Goal: Information Seeking & Learning: Compare options

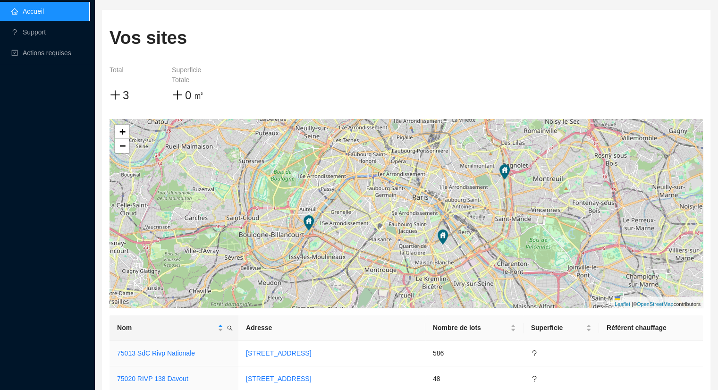
scroll to position [99, 0]
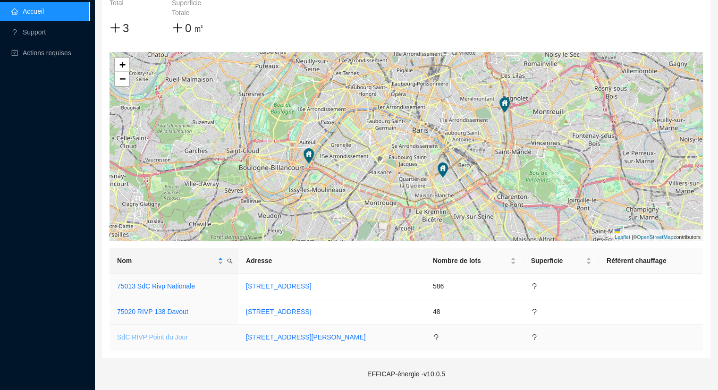
click at [160, 335] on link "SdC RIVP Point du Jour" at bounding box center [152, 337] width 71 height 8
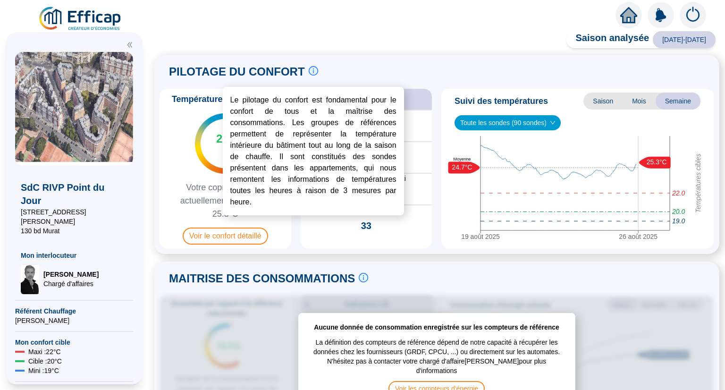
click at [310, 69] on icon "info-circle" at bounding box center [313, 71] width 8 height 8
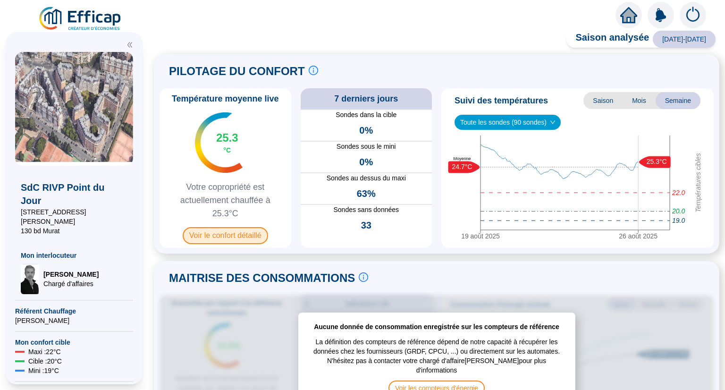
click at [226, 238] on span "Voir le confort détaillé" at bounding box center [225, 235] width 85 height 17
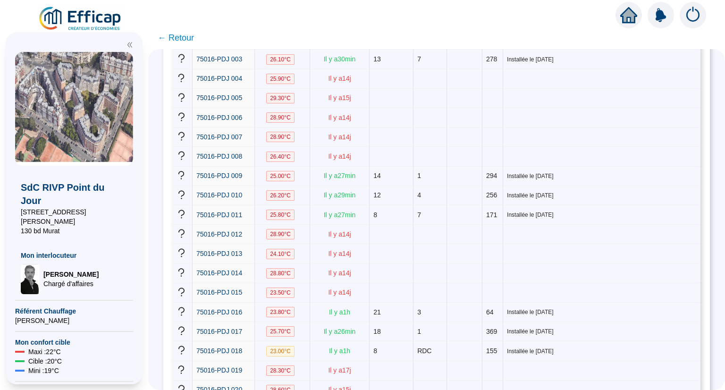
scroll to position [59, 0]
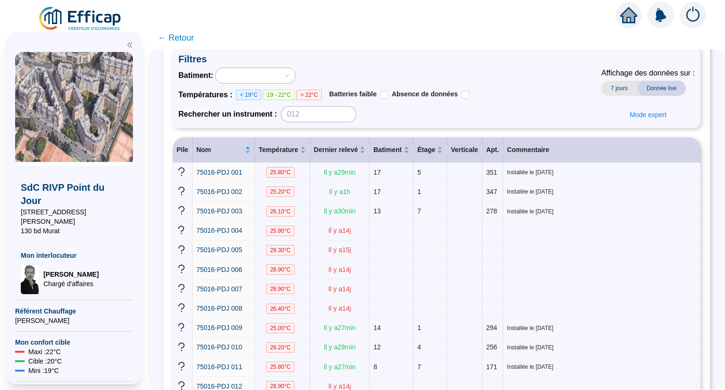
click at [172, 34] on span "← Retour" at bounding box center [176, 37] width 36 height 13
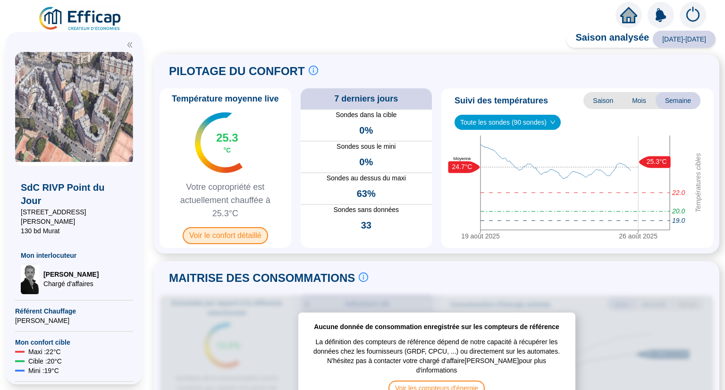
click at [264, 243] on span "Voir le confort détaillé" at bounding box center [225, 235] width 85 height 17
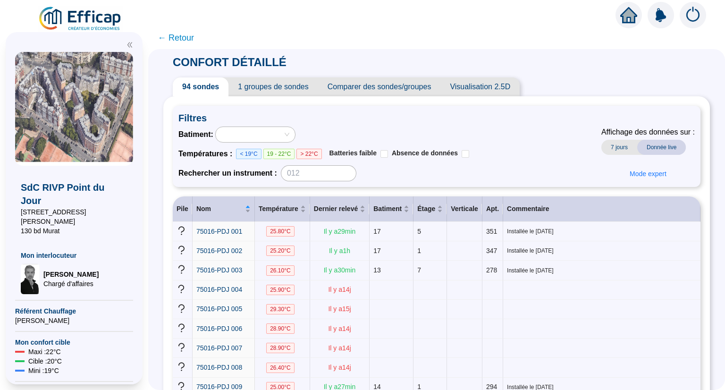
click at [348, 91] on span "Comparer des sondes/groupes" at bounding box center [379, 86] width 123 height 19
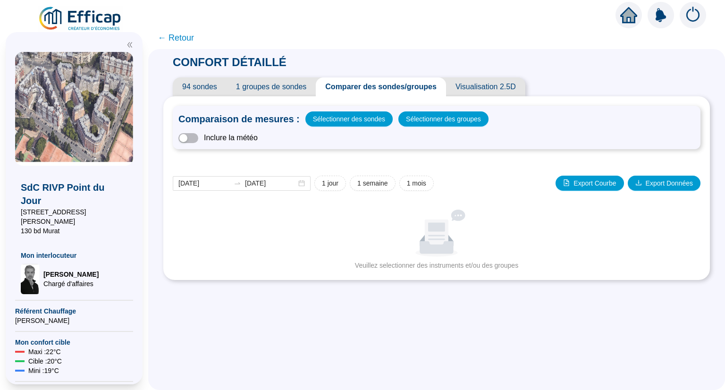
click at [298, 88] on span "1 groupes de sondes" at bounding box center [271, 86] width 89 height 19
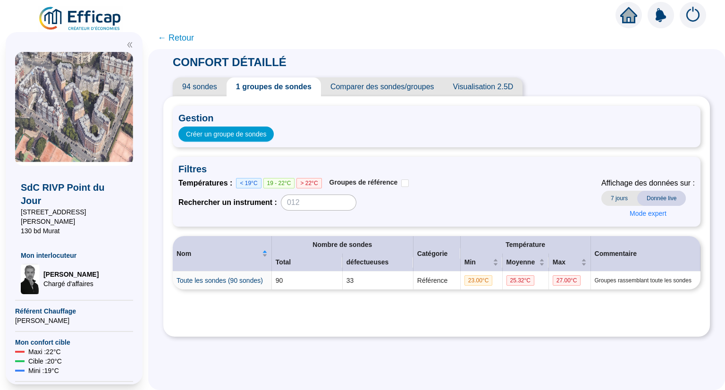
click at [378, 86] on span "Comparer des sondes/groupes" at bounding box center [382, 86] width 123 height 19
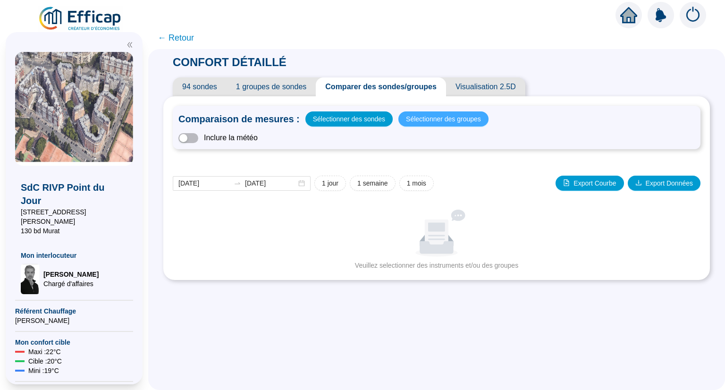
click at [419, 118] on span "Sélectionner des groupes" at bounding box center [443, 118] width 75 height 13
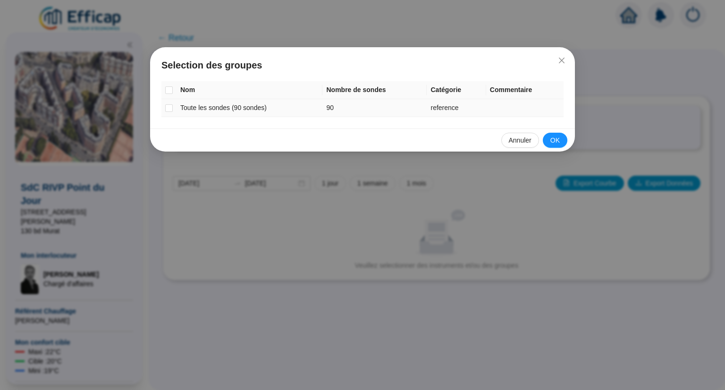
click at [188, 110] on td "Toute les sondes (90 sondes)" at bounding box center [250, 108] width 146 height 18
click at [174, 110] on td at bounding box center [169, 108] width 15 height 18
click at [170, 110] on input "checkbox" at bounding box center [169, 108] width 8 height 8
checkbox input "true"
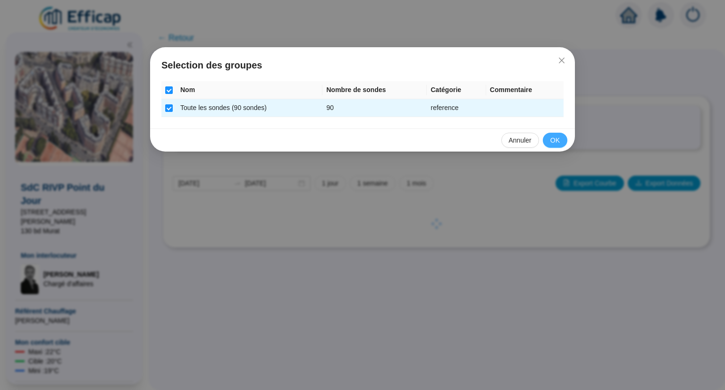
click at [558, 144] on span "OK" at bounding box center [555, 141] width 9 height 10
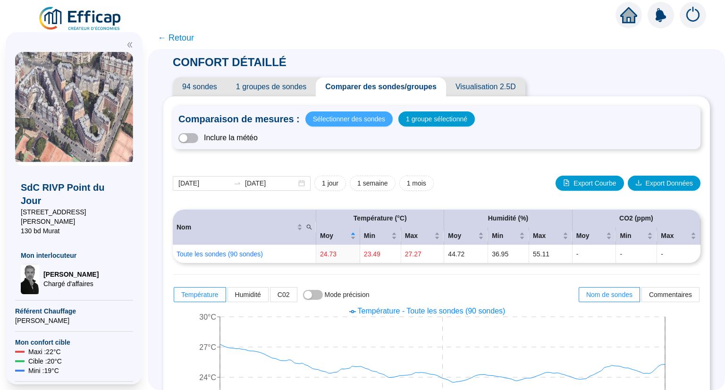
click at [355, 117] on span "Sélectionner des sondes" at bounding box center [349, 118] width 72 height 13
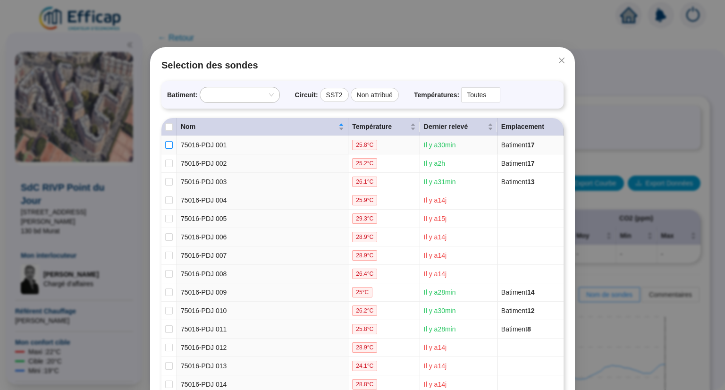
click at [165, 148] on label at bounding box center [169, 145] width 8 height 10
click at [165, 148] on input "checkbox" at bounding box center [169, 145] width 8 height 8
checkbox input "true"
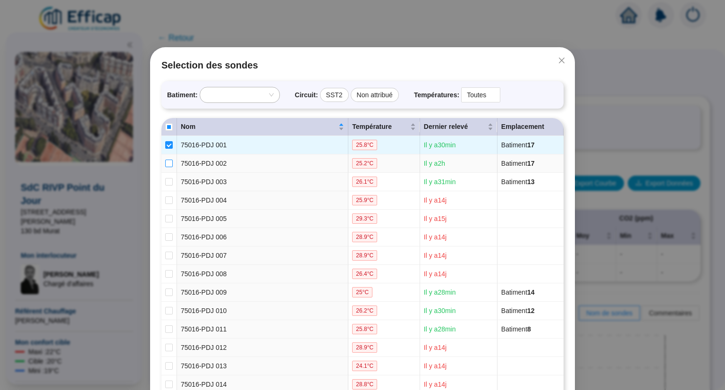
click at [165, 166] on input "checkbox" at bounding box center [169, 164] width 8 height 8
checkbox input "true"
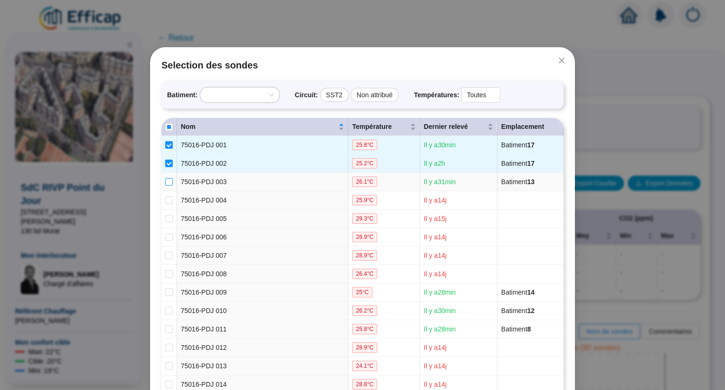
click at [167, 182] on input "checkbox" at bounding box center [169, 182] width 8 height 8
checkbox input "true"
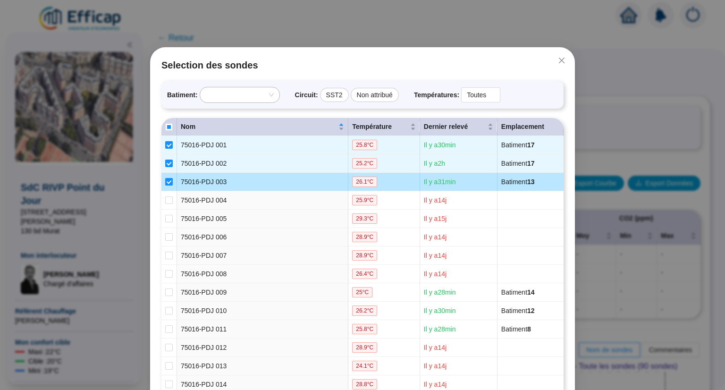
scroll to position [142, 0]
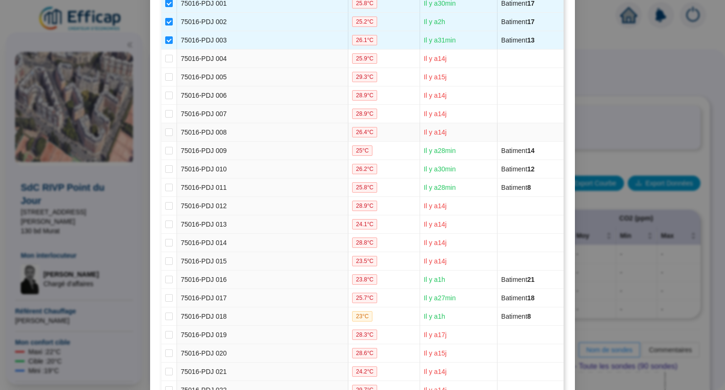
click at [165, 138] on td at bounding box center [170, 132] width 16 height 18
click at [166, 147] on input "checkbox" at bounding box center [169, 151] width 8 height 8
checkbox input "true"
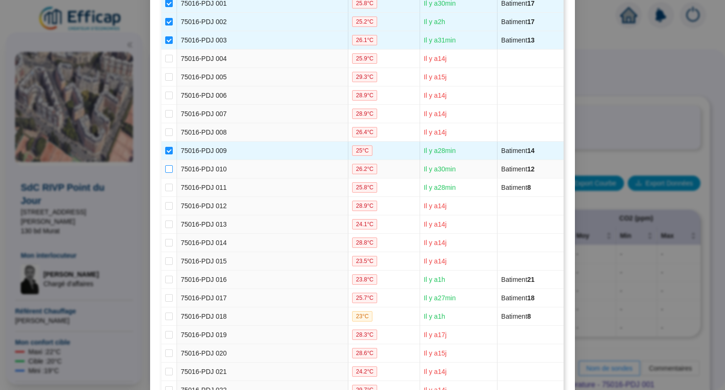
click at [168, 166] on input "checkbox" at bounding box center [169, 169] width 8 height 8
checkbox input "true"
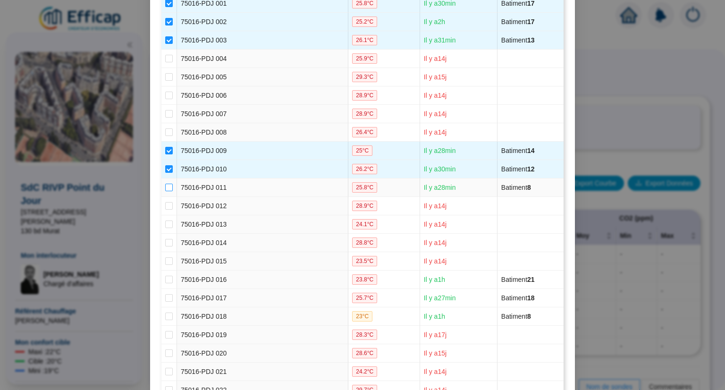
click at [167, 190] on input "checkbox" at bounding box center [169, 188] width 8 height 8
checkbox input "true"
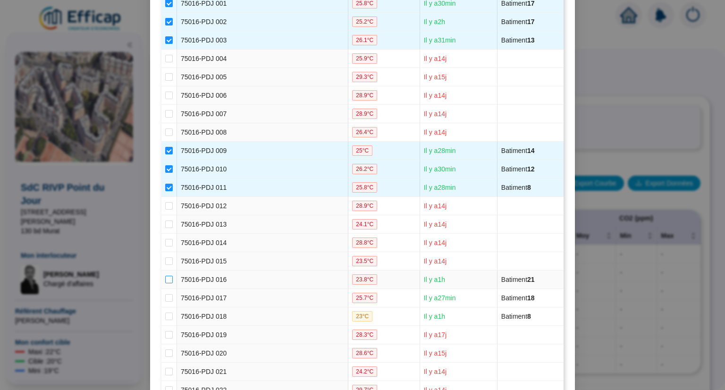
click at [165, 280] on input "checkbox" at bounding box center [169, 280] width 8 height 8
checkbox input "true"
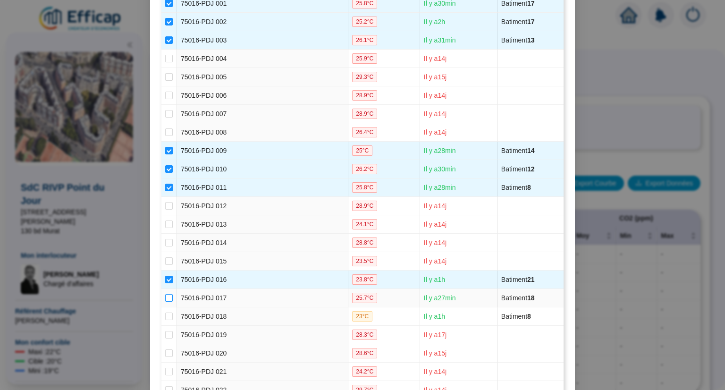
click at [166, 298] on input "checkbox" at bounding box center [169, 298] width 8 height 8
checkbox input "true"
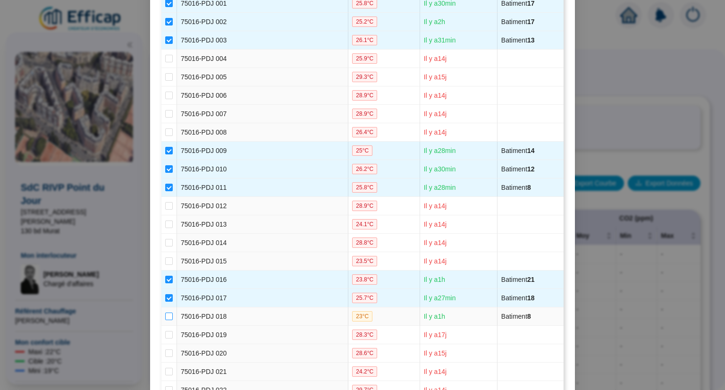
click at [166, 318] on input "checkbox" at bounding box center [169, 317] width 8 height 8
checkbox input "true"
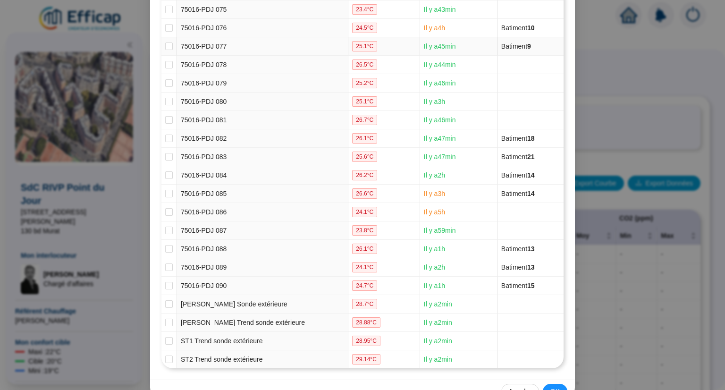
scroll to position [1531, 0]
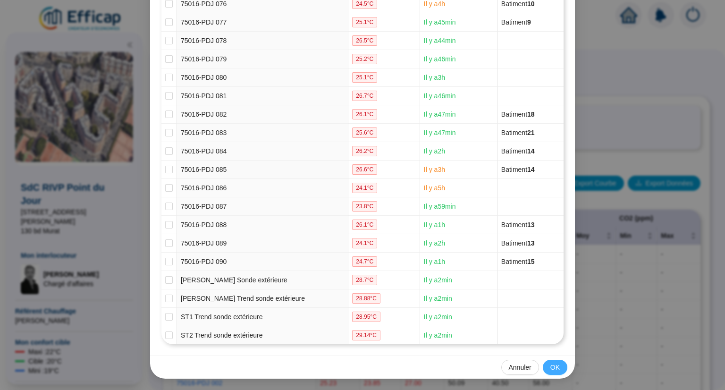
click at [541, 363] on div "Annuler OK" at bounding box center [362, 367] width 425 height 23
click at [551, 366] on span "OK" at bounding box center [555, 368] width 9 height 10
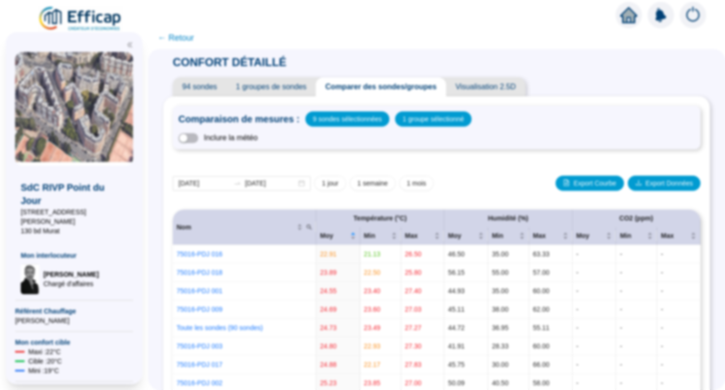
scroll to position [1484, 0]
click at [240, 180] on icon "swap-right" at bounding box center [238, 183] width 8 height 8
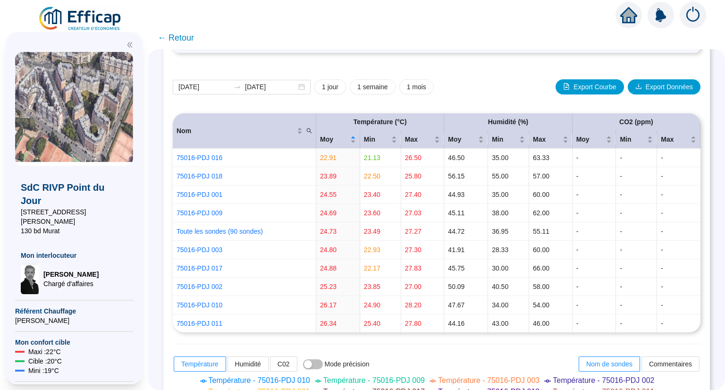
scroll to position [78, 0]
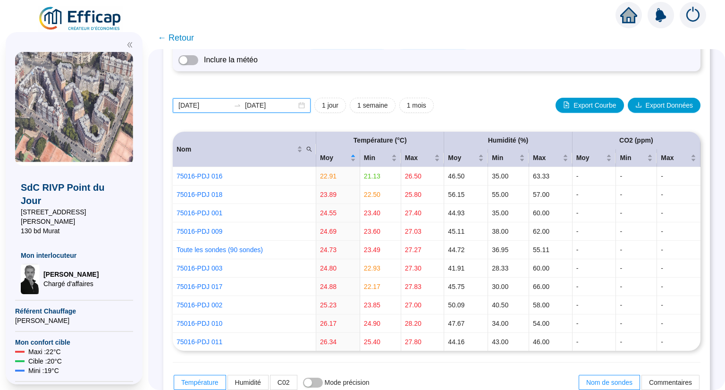
click at [200, 104] on input "[DATE]" at bounding box center [204, 106] width 51 height 10
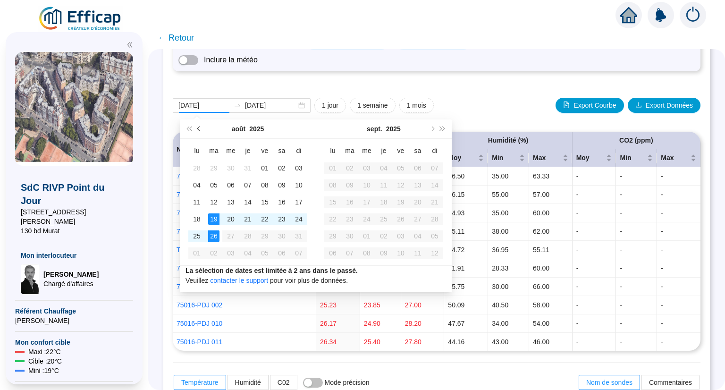
click at [198, 129] on span "Mois précédent (PageUp)" at bounding box center [199, 129] width 5 height 5
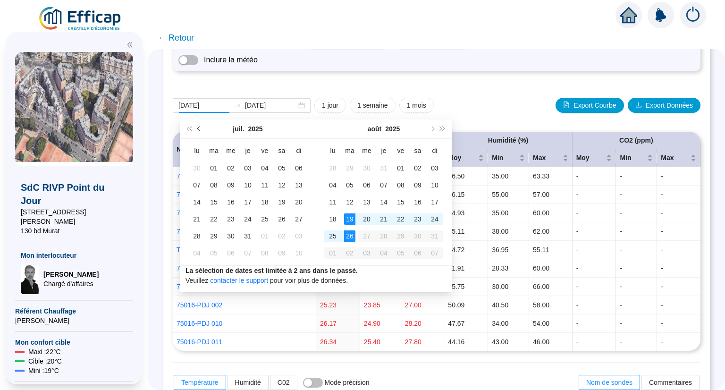
click at [202, 131] on button "Mois précédent (PageUp)" at bounding box center [199, 128] width 10 height 19
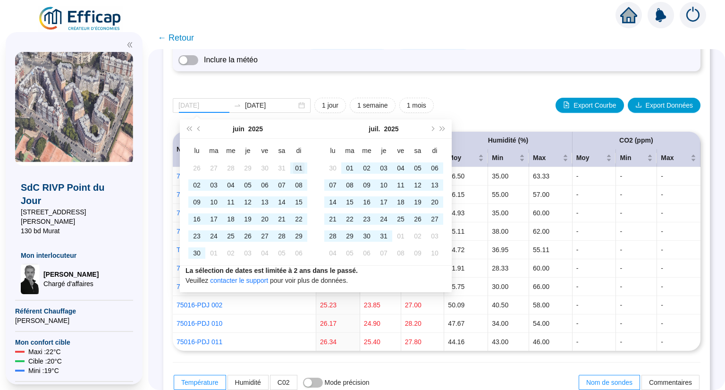
type input "[DATE]"
click at [300, 168] on div "01" at bounding box center [298, 167] width 11 height 11
click at [433, 131] on button "Mois suivant (PageDown)" at bounding box center [432, 128] width 10 height 19
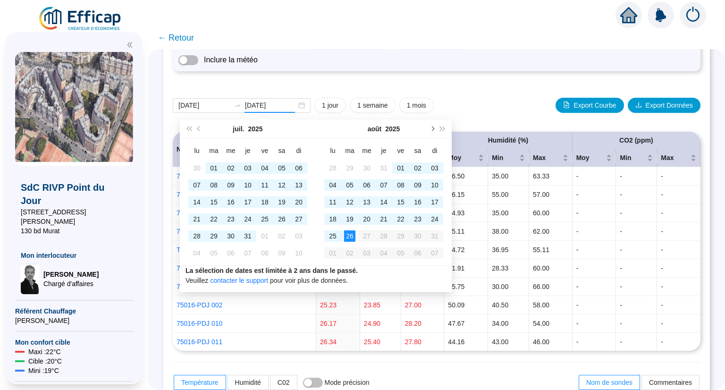
click at [433, 131] on button "Mois suivant (PageDown)" at bounding box center [432, 128] width 10 height 19
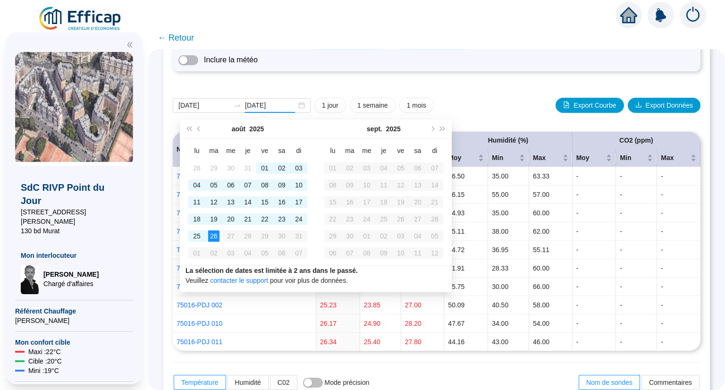
type input "[DATE]"
click at [213, 235] on div "26" at bounding box center [213, 235] width 11 height 11
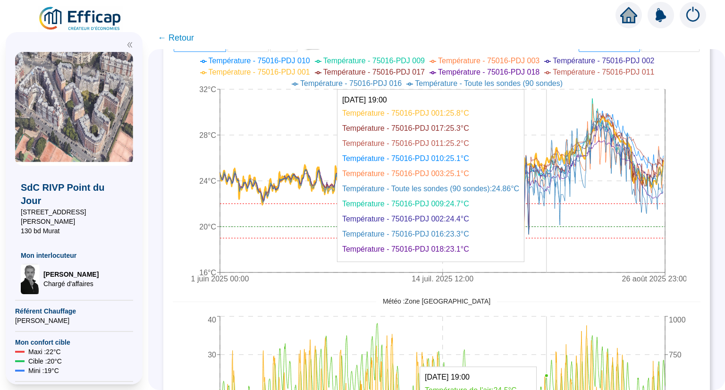
scroll to position [425, 0]
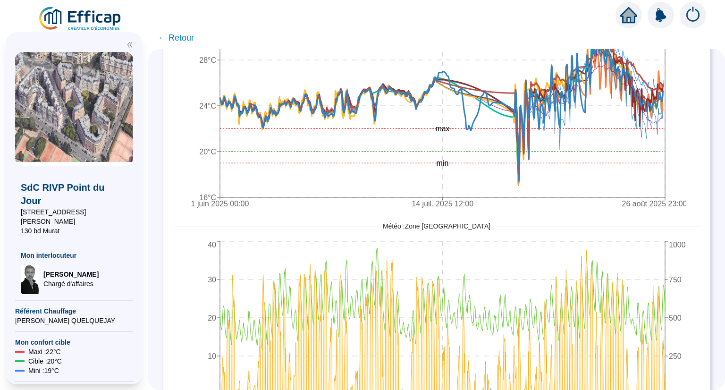
scroll to position [408, 0]
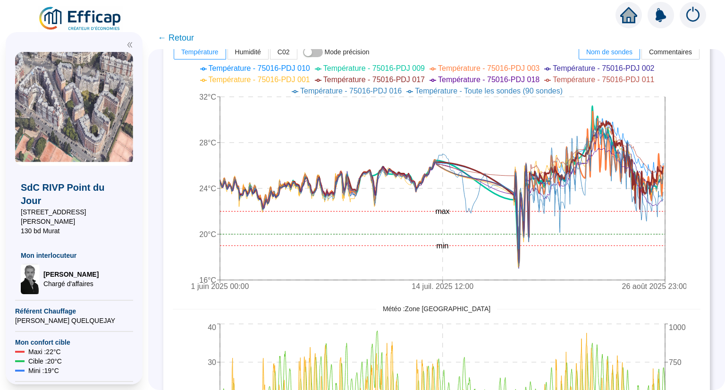
click at [171, 40] on span "← Retour" at bounding box center [176, 37] width 36 height 13
